Goal: Transaction & Acquisition: Book appointment/travel/reservation

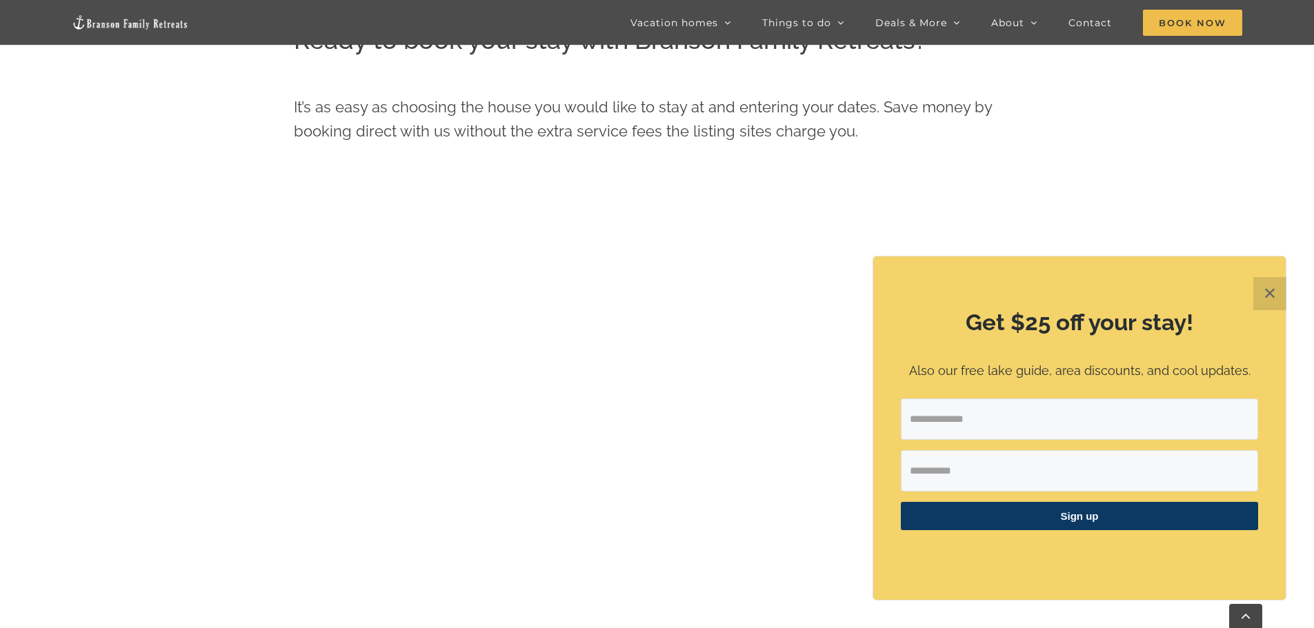
scroll to position [766, 0]
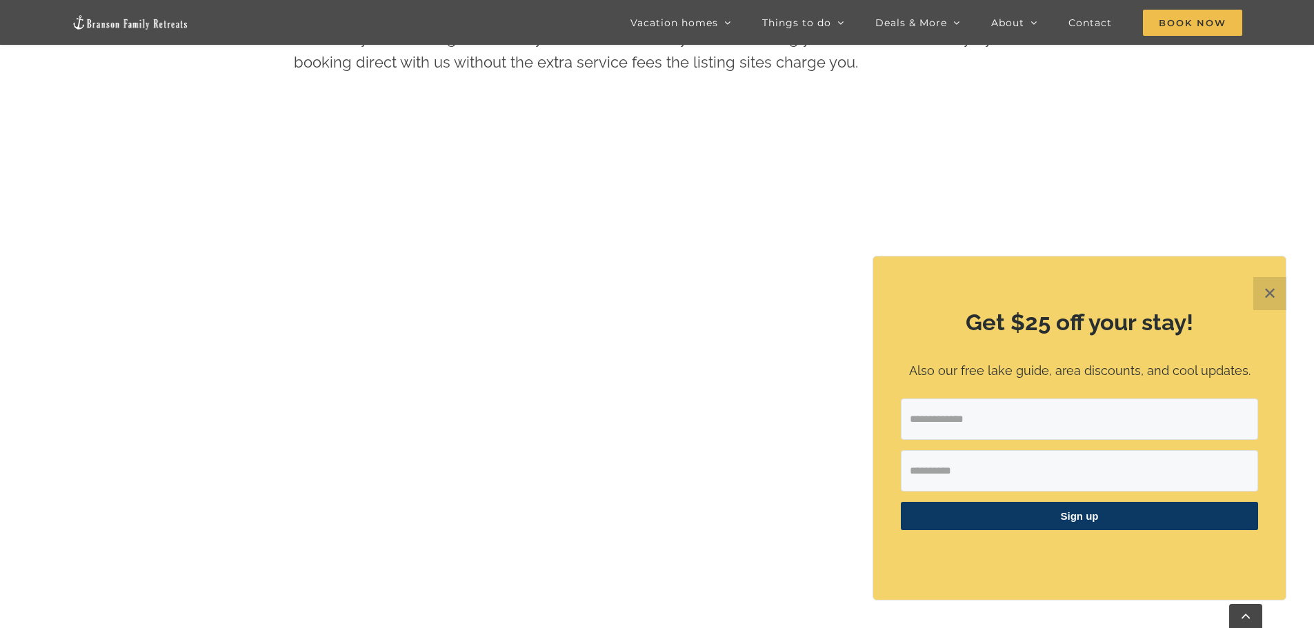
click at [1264, 298] on button "✕" at bounding box center [1269, 293] width 33 height 33
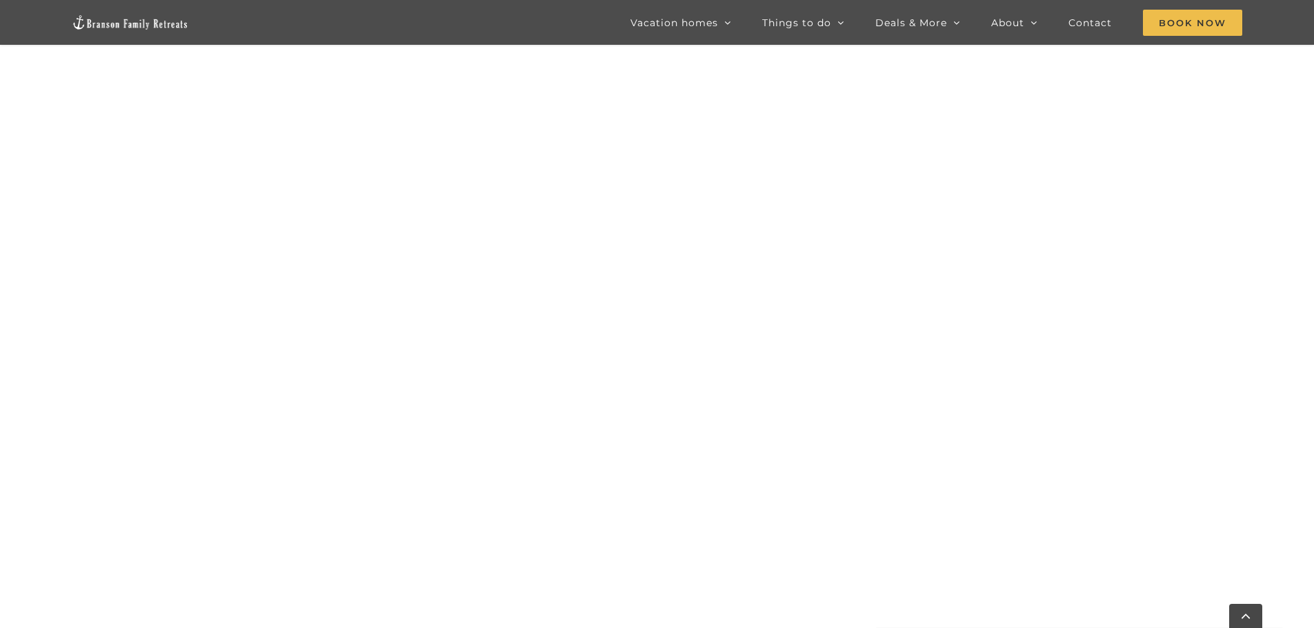
scroll to position [1042, 0]
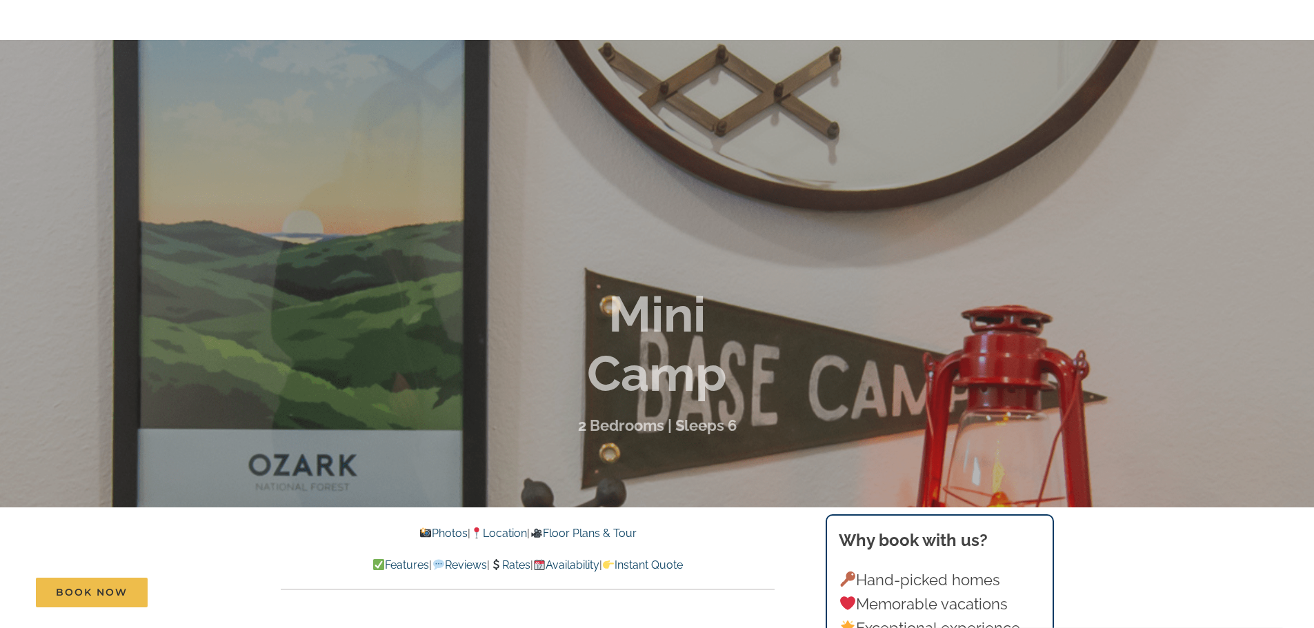
scroll to position [276, 0]
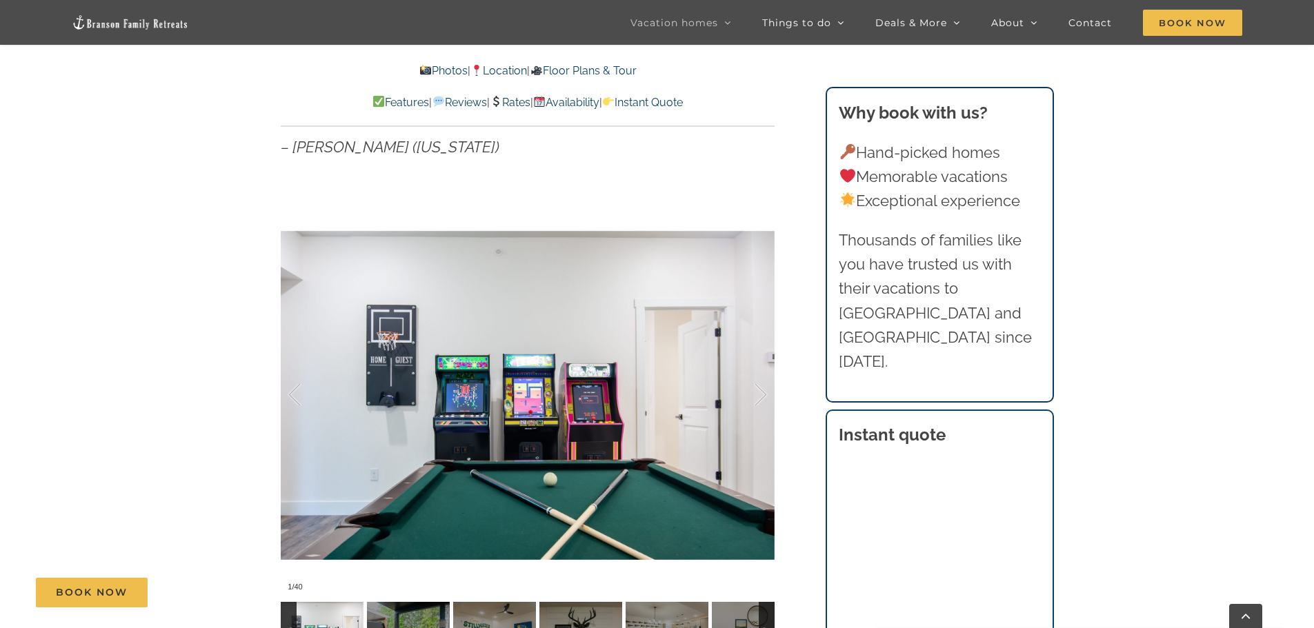
click at [519, 101] on link "Rates" at bounding box center [510, 102] width 41 height 13
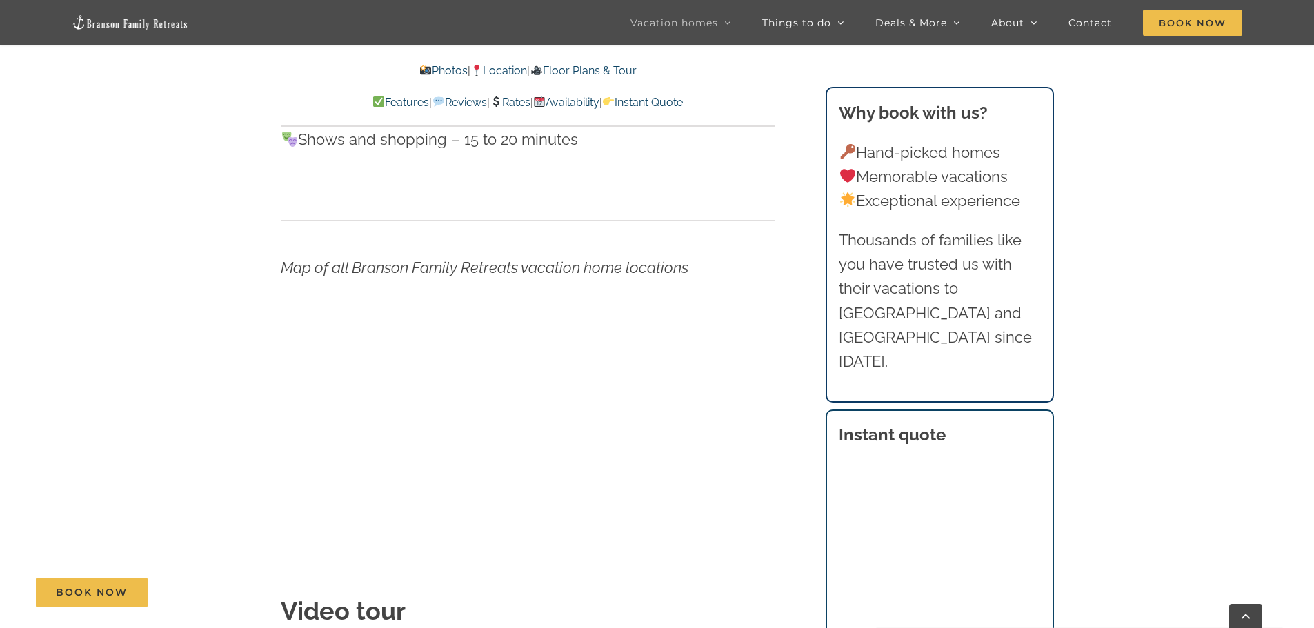
scroll to position [5120, 0]
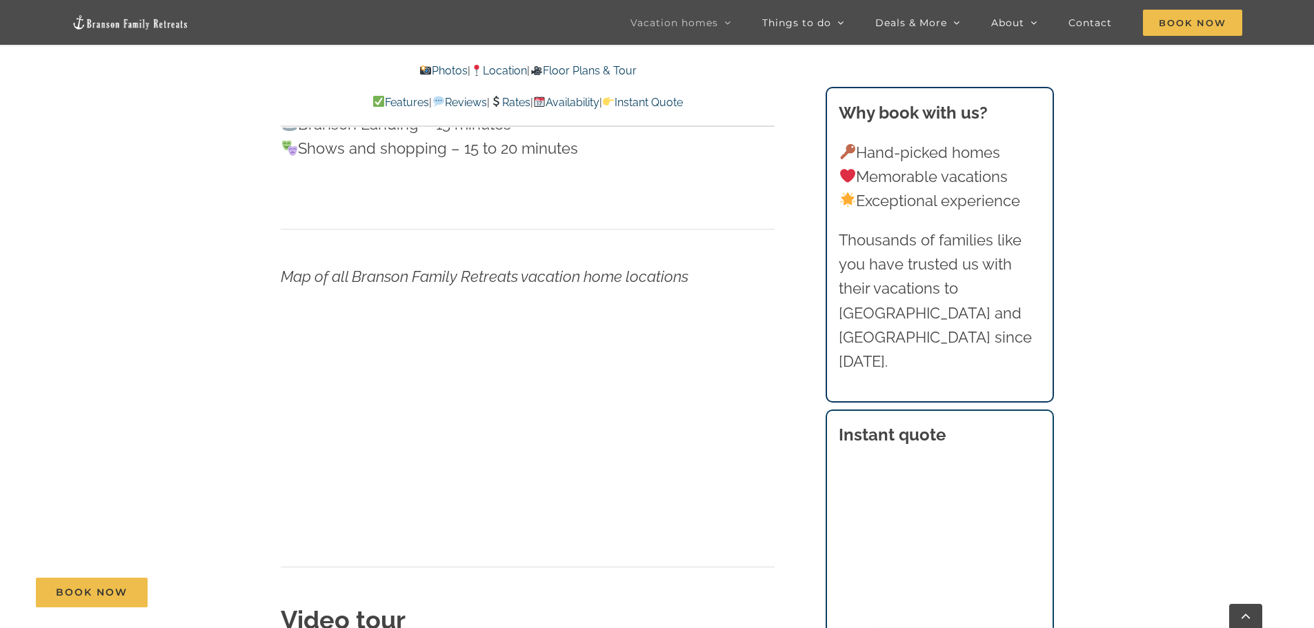
click at [683, 103] on link "Instant Quote" at bounding box center [642, 102] width 81 height 13
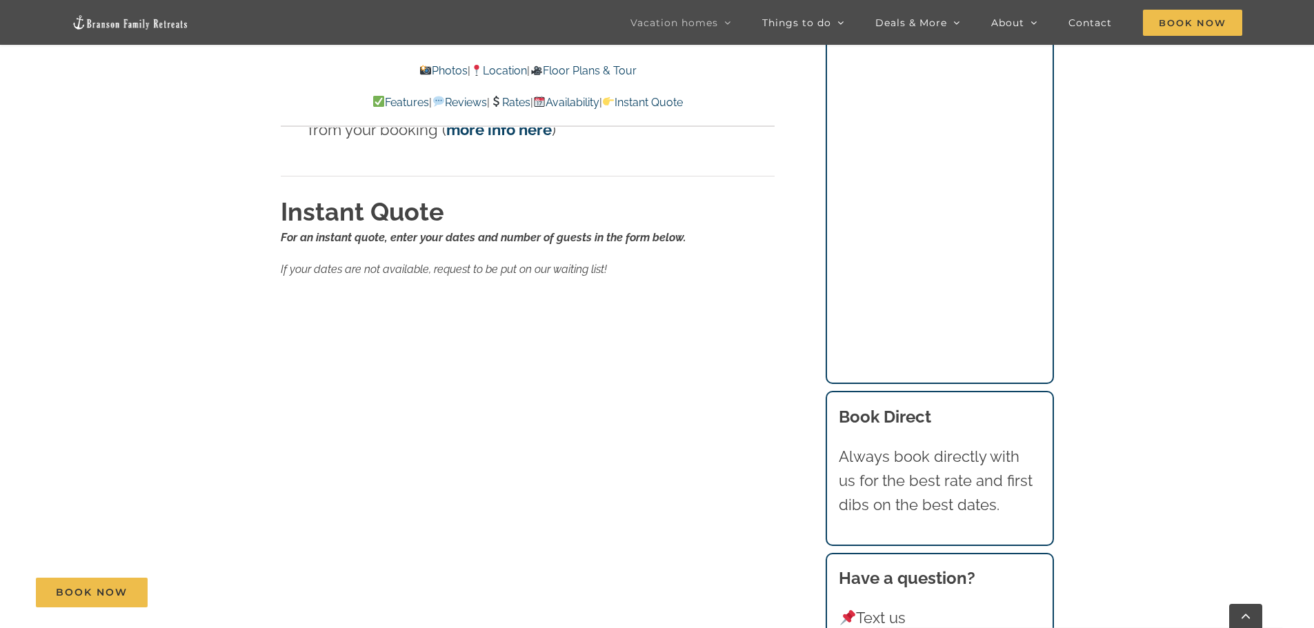
scroll to position [9275, 0]
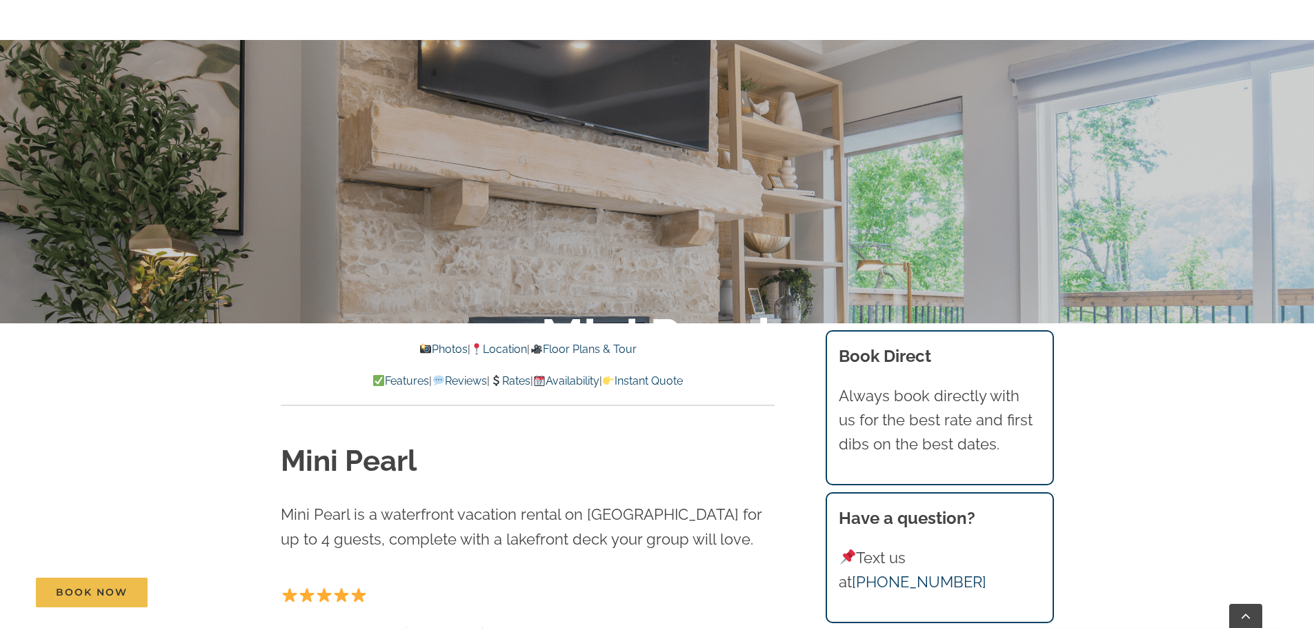
click at [683, 385] on link "Instant Quote" at bounding box center [642, 380] width 81 height 13
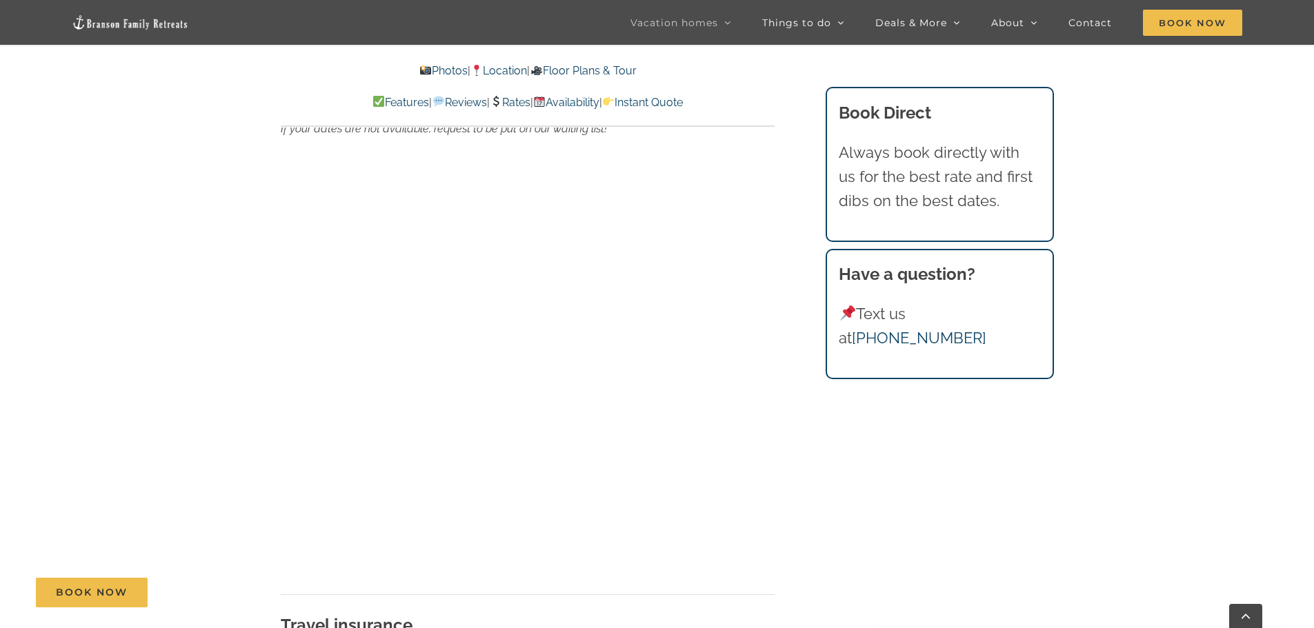
scroll to position [7743, 0]
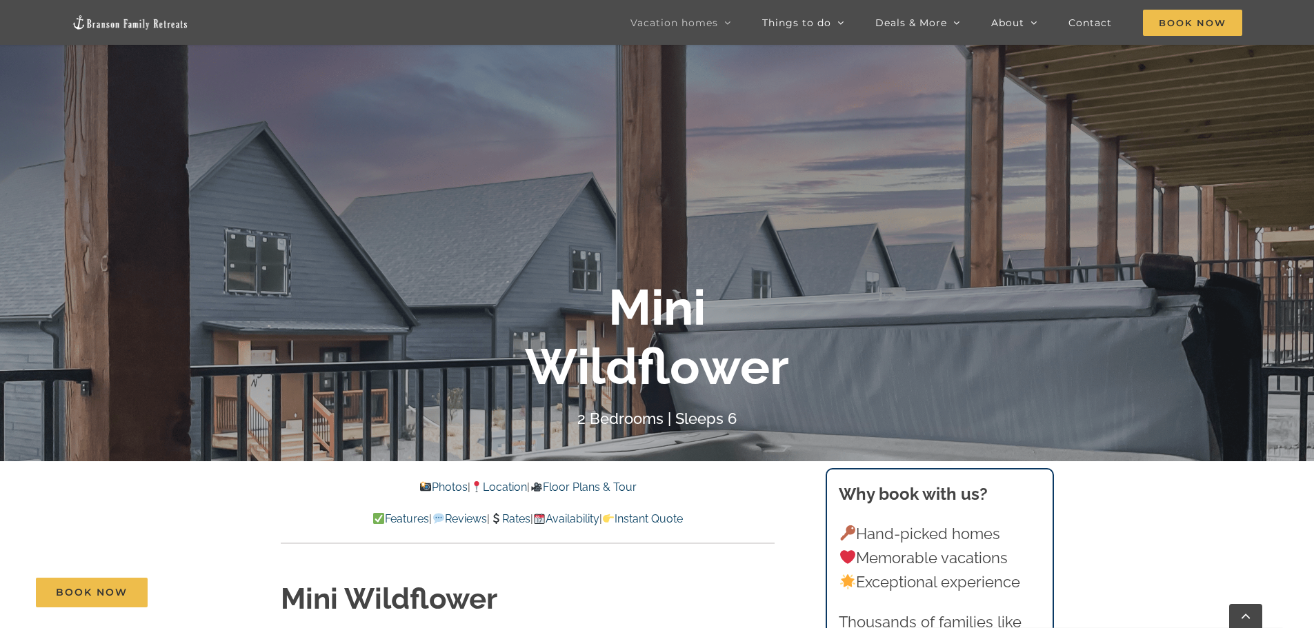
click at [683, 523] on link "Instant Quote" at bounding box center [642, 518] width 81 height 13
